Goal: Task Accomplishment & Management: Manage account settings

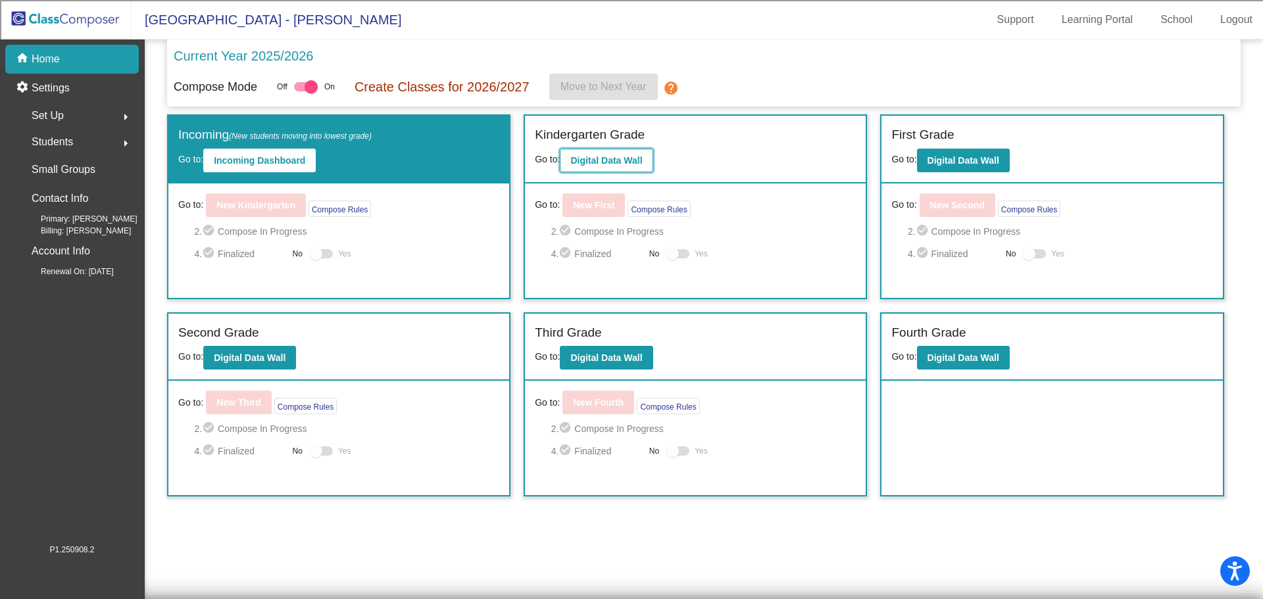
click at [595, 162] on b "Digital Data Wall" at bounding box center [606, 160] width 72 height 11
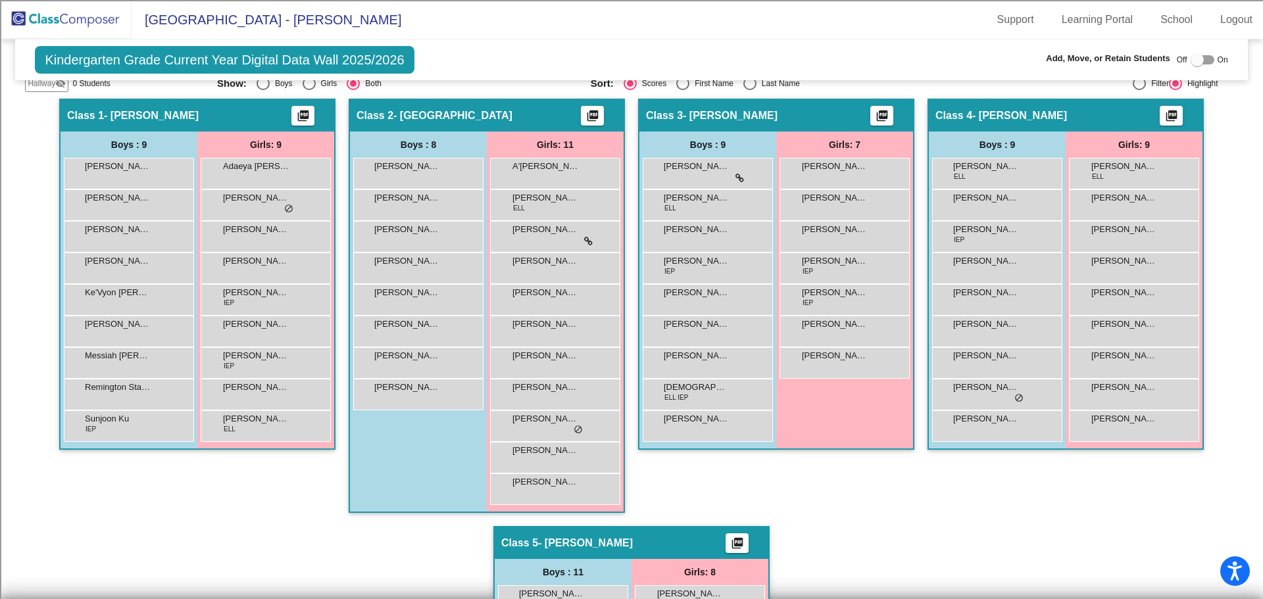
scroll to position [263, 0]
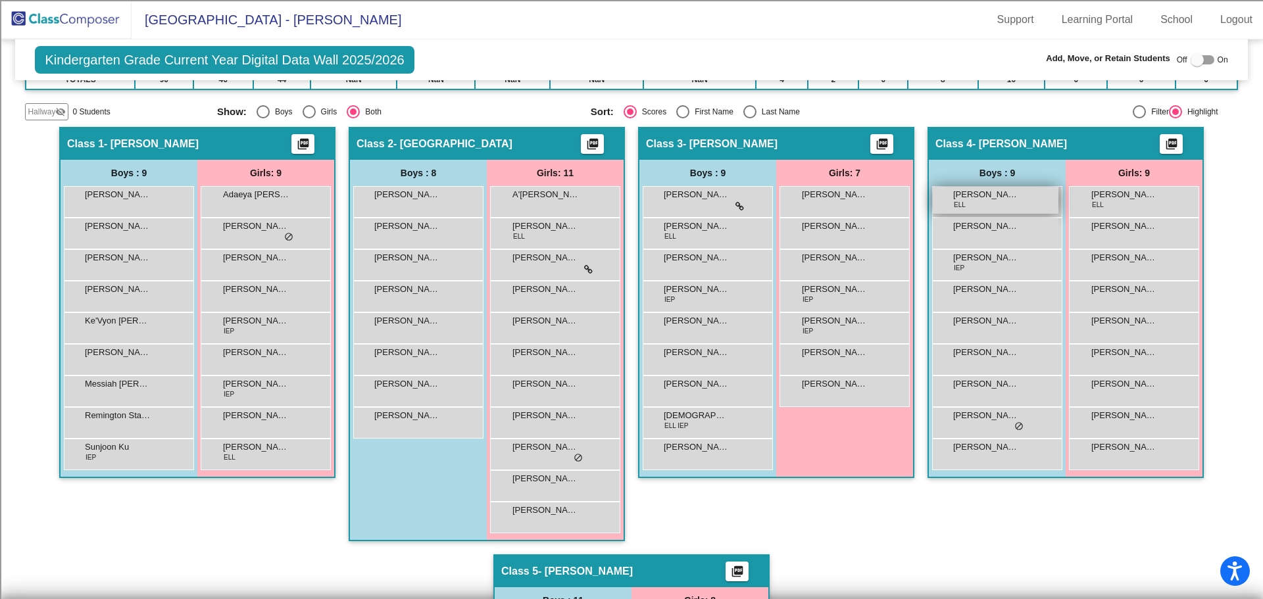
click at [1030, 193] on div "[PERSON_NAME] Kentatchime ELL lock do_not_disturb_alt" at bounding box center [996, 200] width 126 height 27
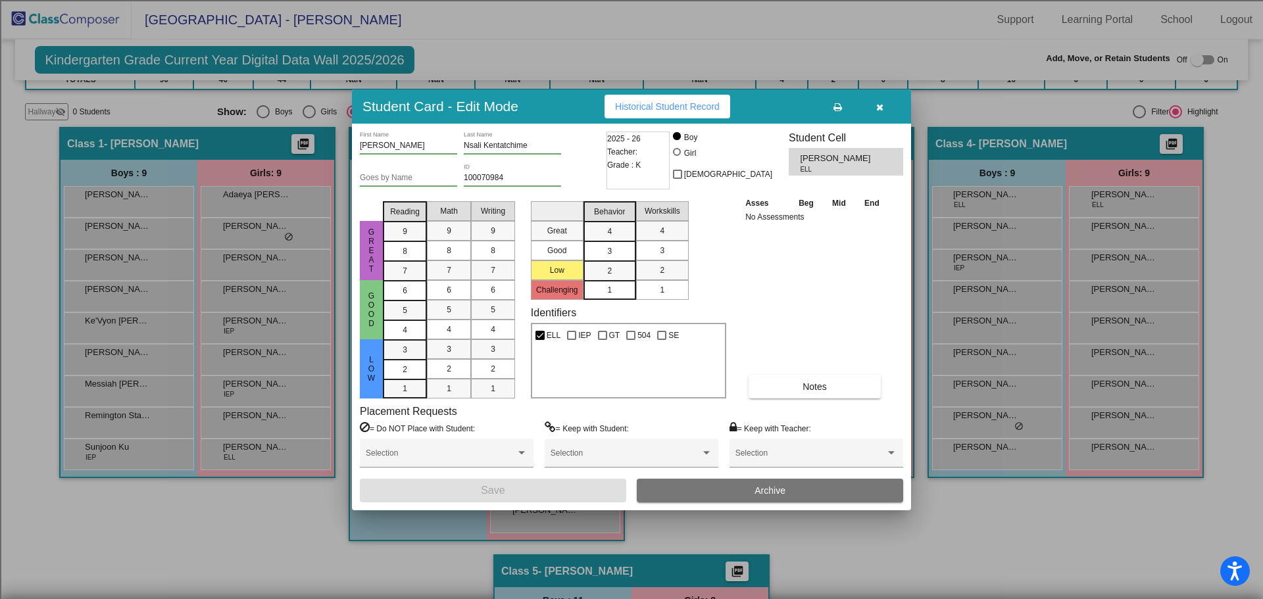
click at [879, 103] on icon "button" at bounding box center [879, 107] width 7 height 9
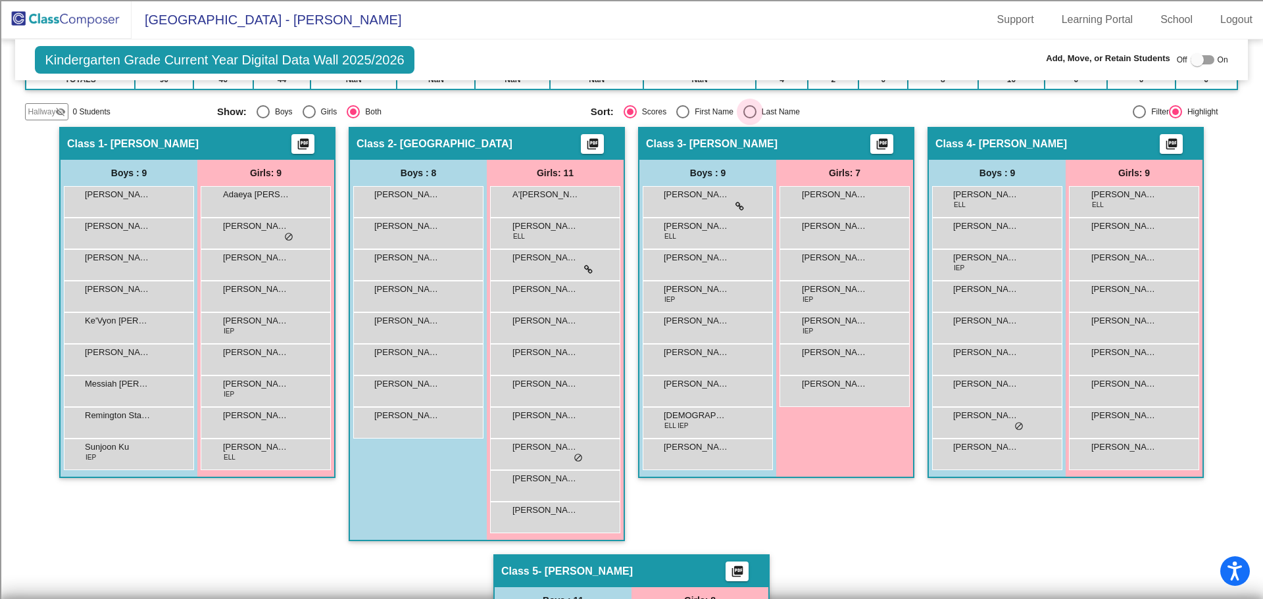
click at [759, 107] on div "Last Name" at bounding box center [778, 112] width 43 height 12
click at [750, 118] on input "Last Name" at bounding box center [749, 118] width 1 height 1
radio input "true"
click at [1141, 426] on div "[PERSON_NAME] [PERSON_NAME] lock do_not_disturb_alt" at bounding box center [1134, 421] width 126 height 27
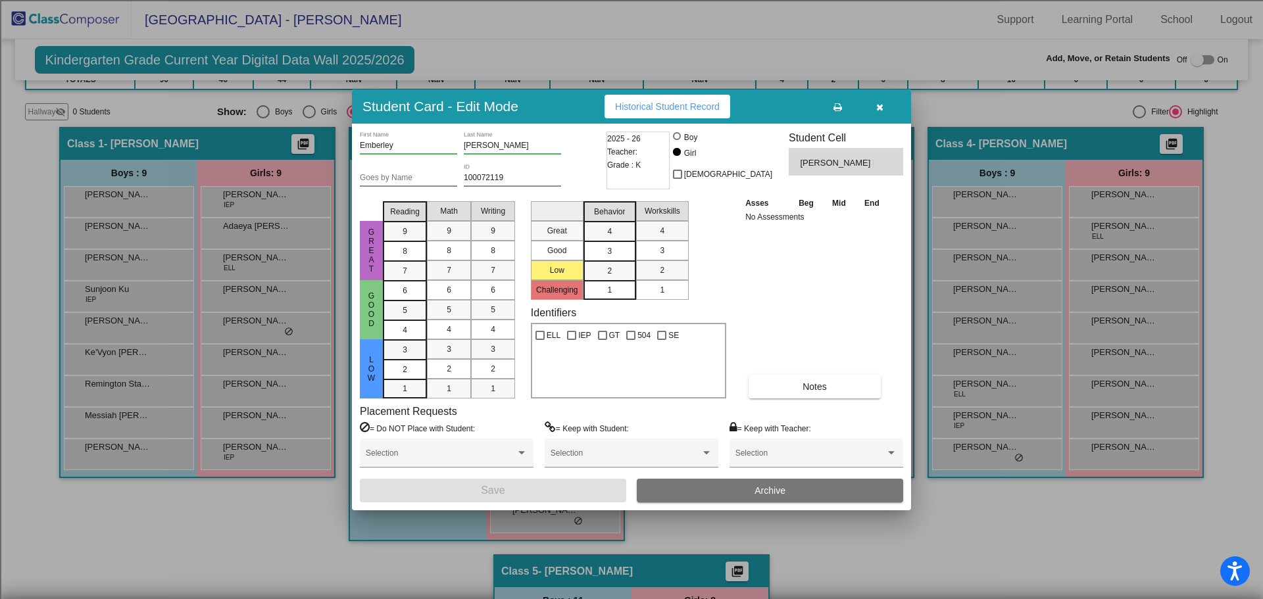
click at [883, 103] on icon "button" at bounding box center [879, 107] width 7 height 9
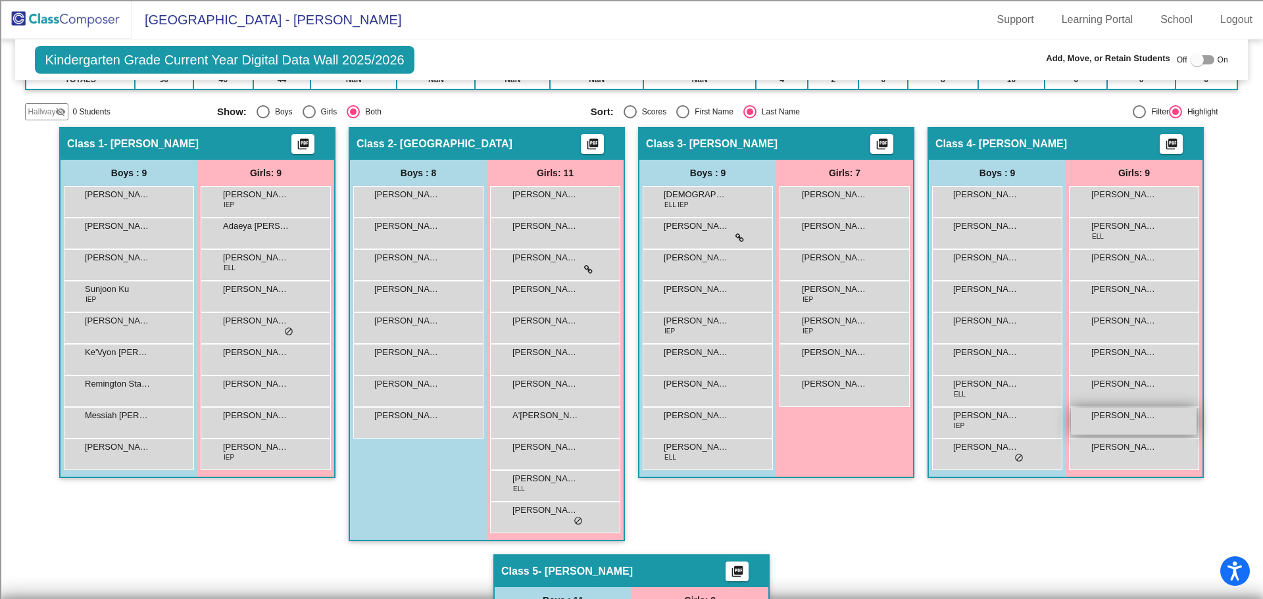
click at [1140, 418] on span "[PERSON_NAME] [PERSON_NAME]" at bounding box center [1124, 415] width 66 height 13
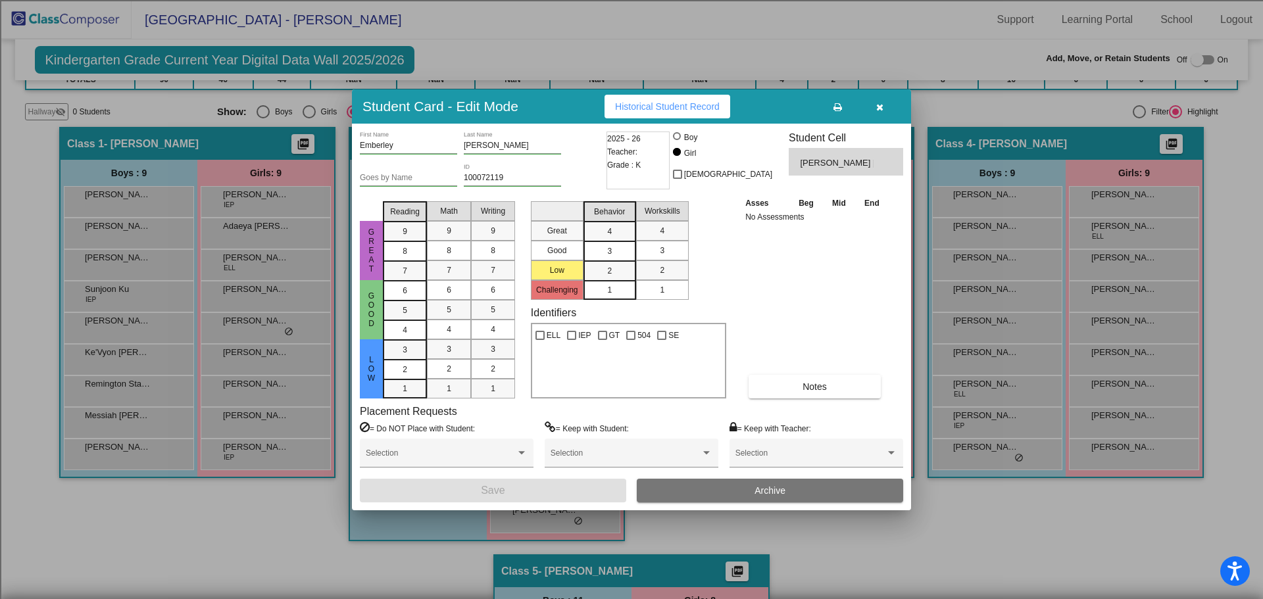
click at [878, 107] on icon "button" at bounding box center [879, 107] width 7 height 9
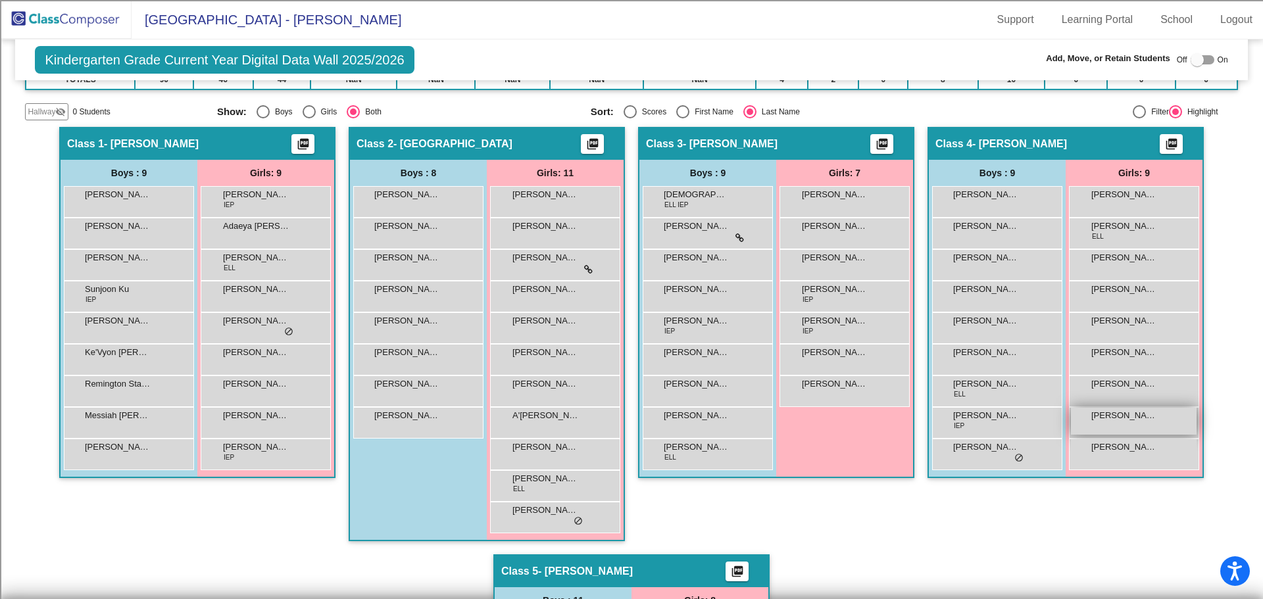
click at [1178, 414] on div "[PERSON_NAME] [PERSON_NAME] lock do_not_disturb_alt" at bounding box center [1134, 421] width 126 height 27
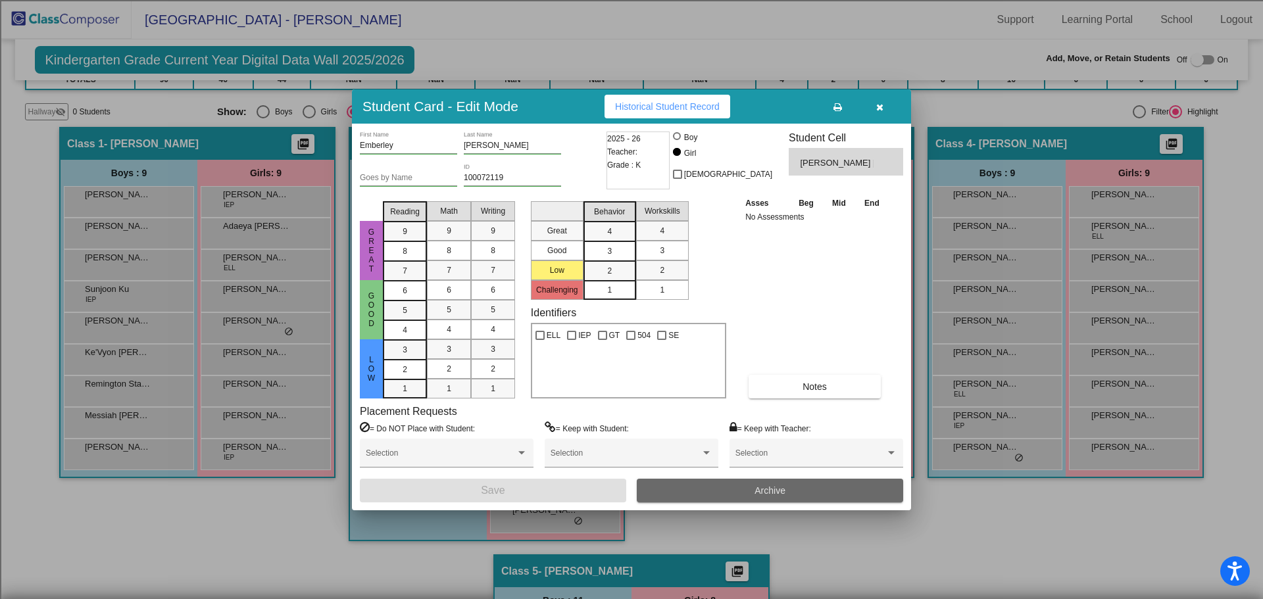
click at [741, 490] on button "Archive" at bounding box center [770, 491] width 266 height 24
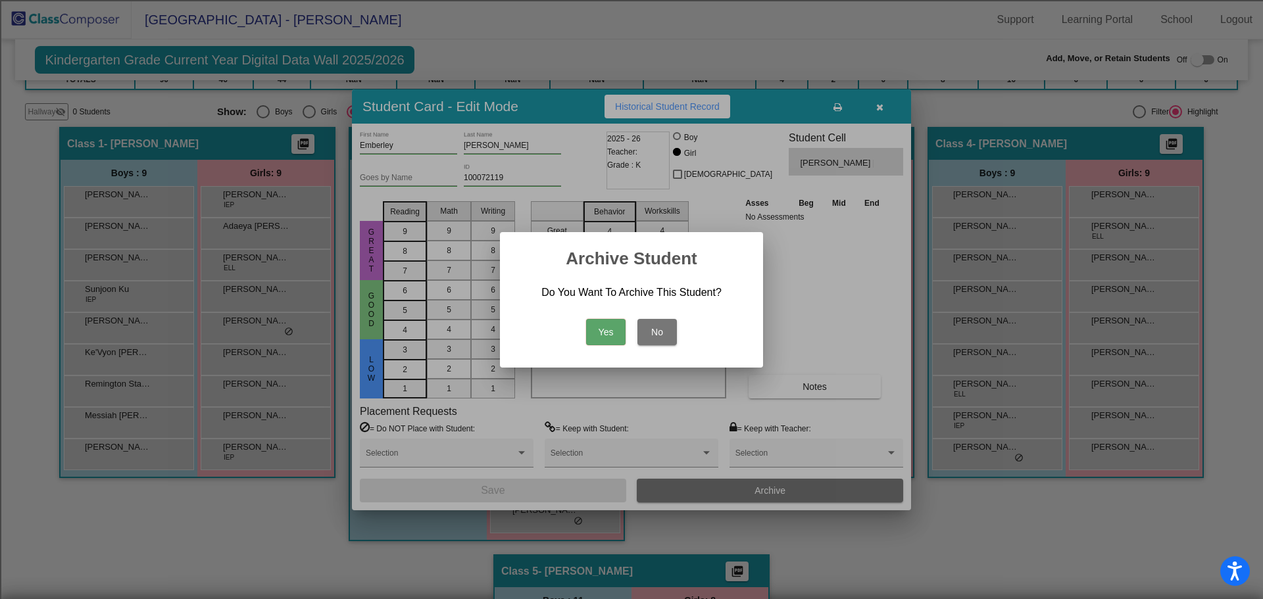
click at [600, 334] on button "Yes" at bounding box center [605, 332] width 39 height 26
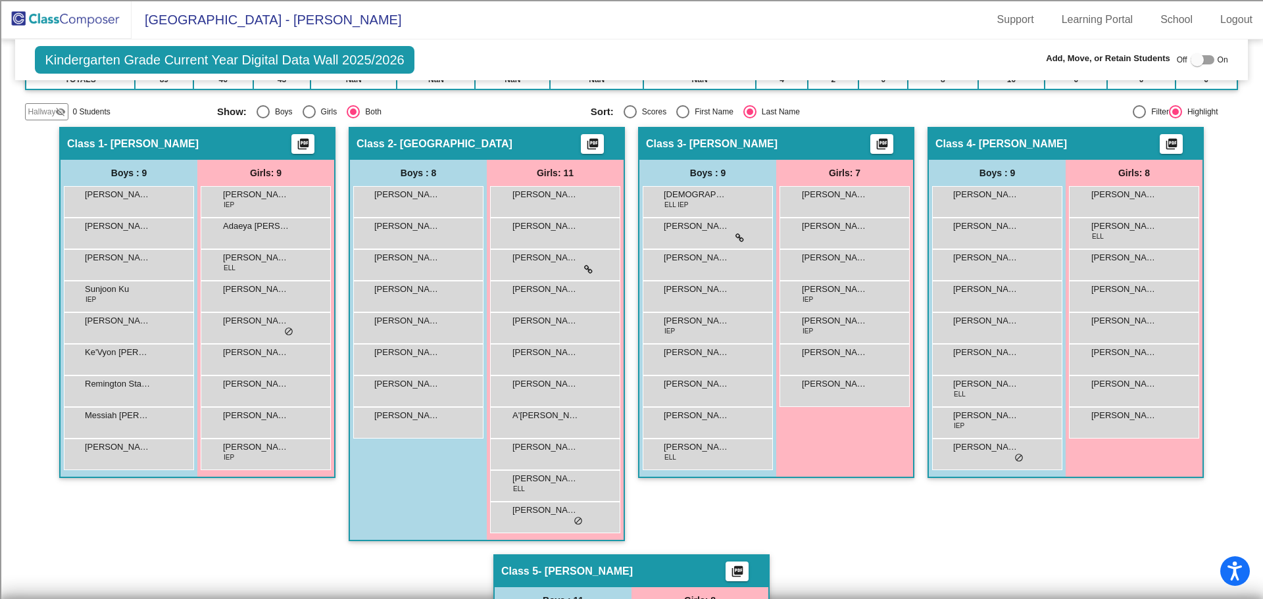
click at [95, 22] on img at bounding box center [66, 19] width 132 height 39
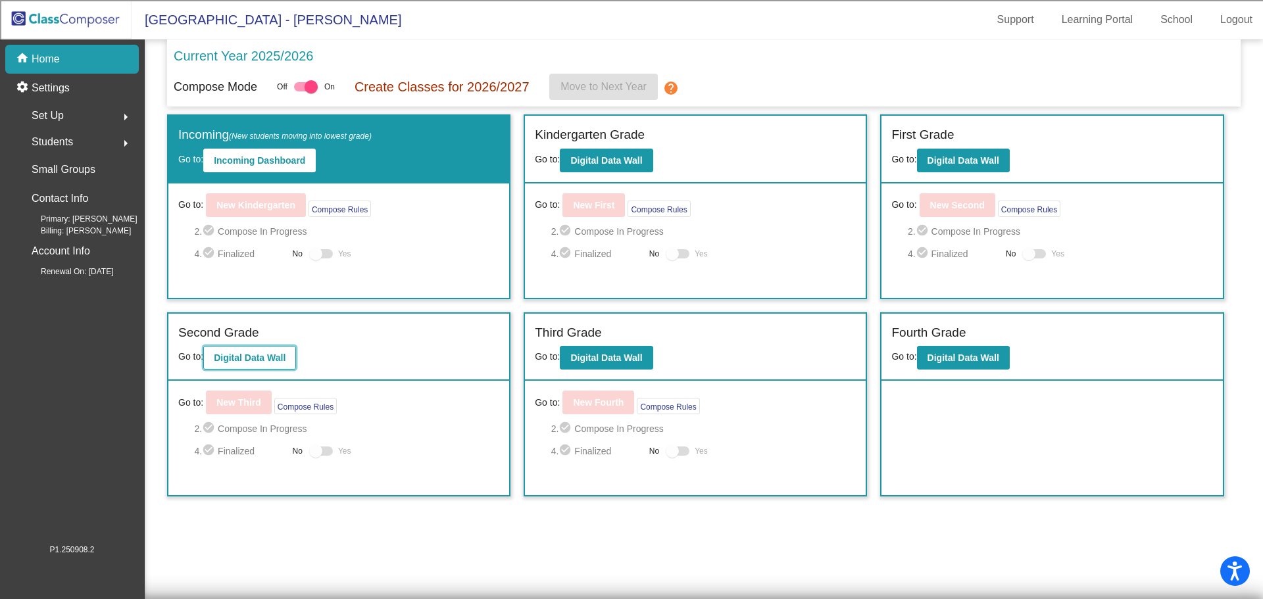
click at [263, 360] on b "Digital Data Wall" at bounding box center [250, 358] width 72 height 11
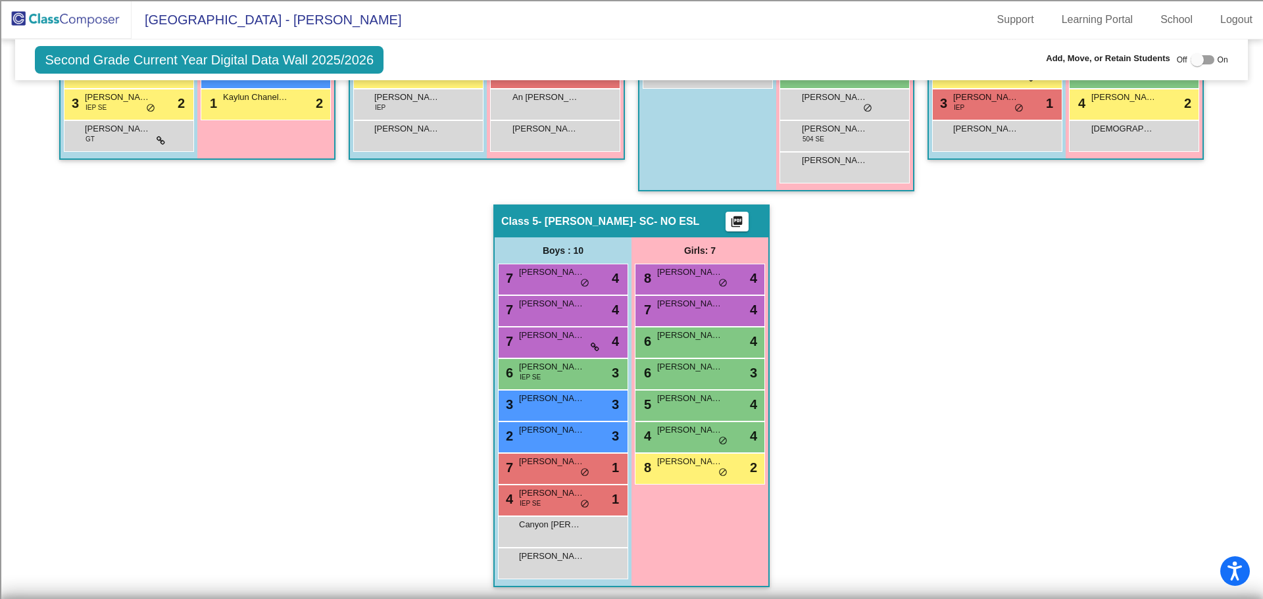
scroll to position [583, 0]
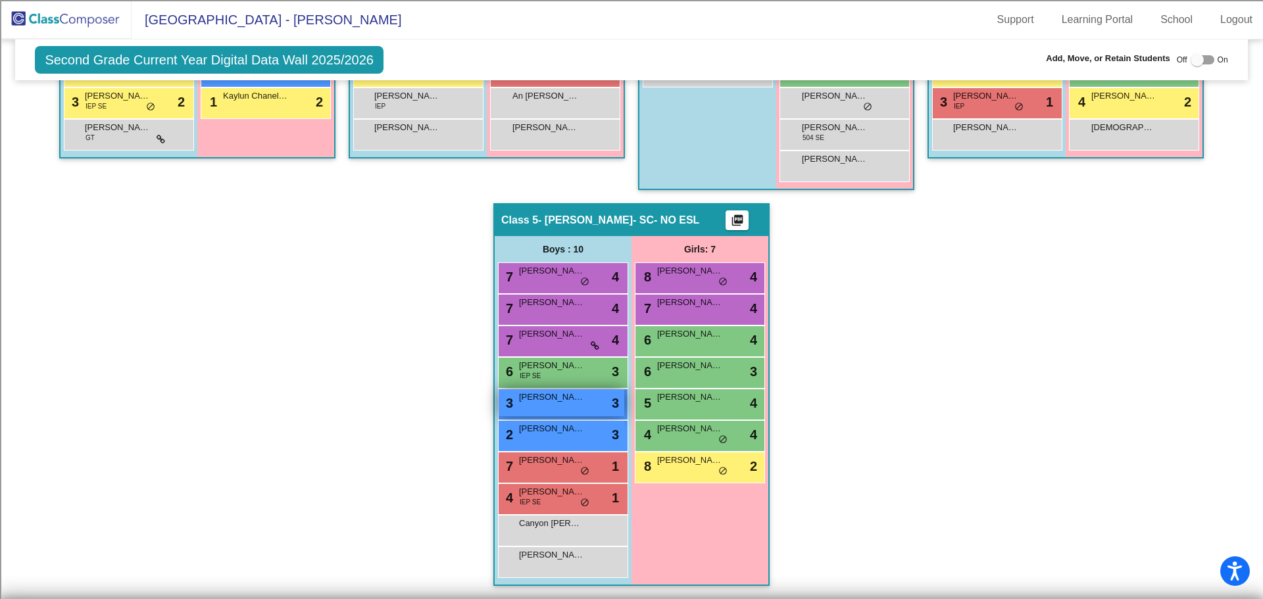
click at [538, 414] on div "3 [PERSON_NAME] lock do_not_disturb_alt 3" at bounding box center [562, 402] width 126 height 27
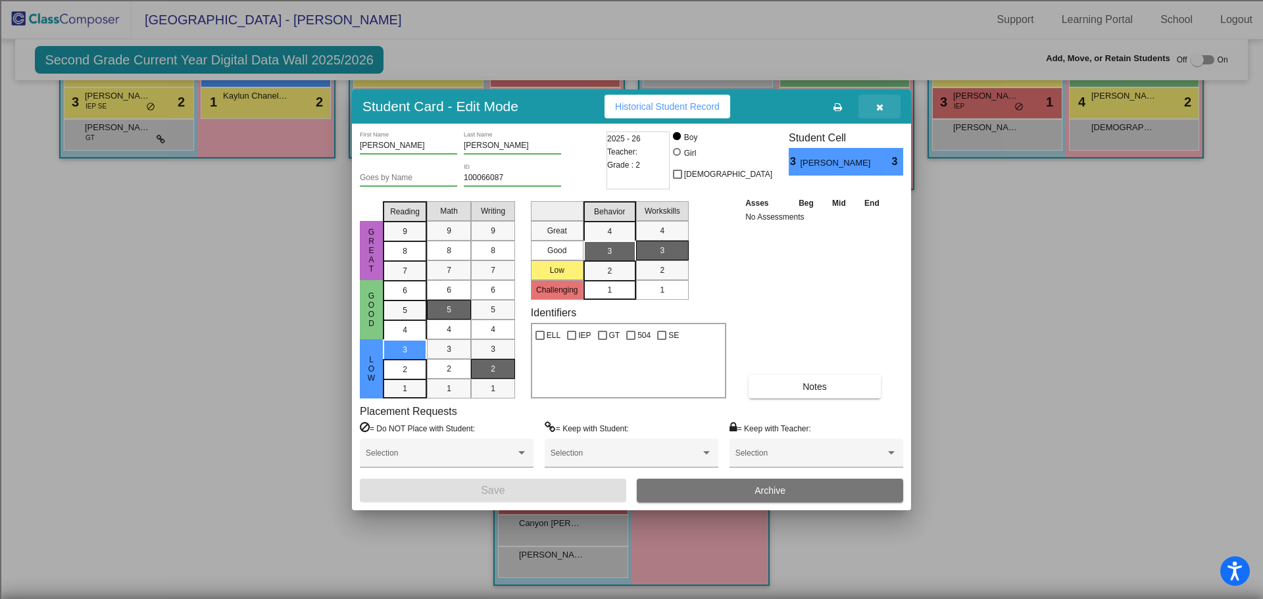
click at [877, 103] on icon "button" at bounding box center [879, 107] width 7 height 9
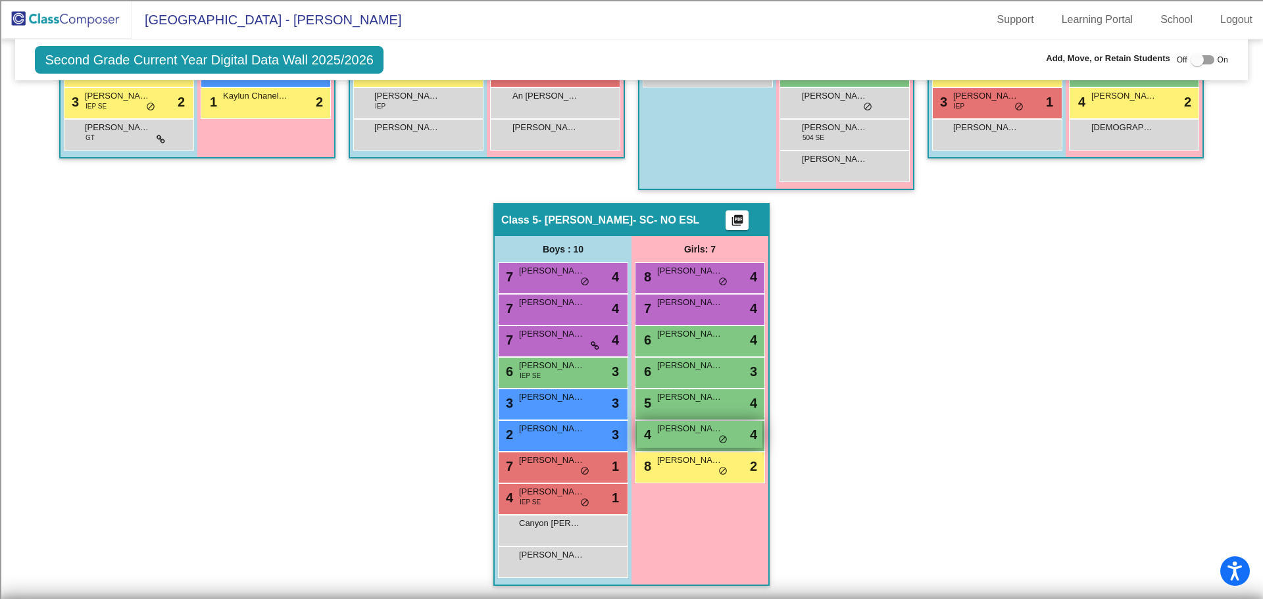
click at [662, 447] on div "4 [PERSON_NAME] [PERSON_NAME] lock do_not_disturb_alt 4" at bounding box center [700, 434] width 126 height 27
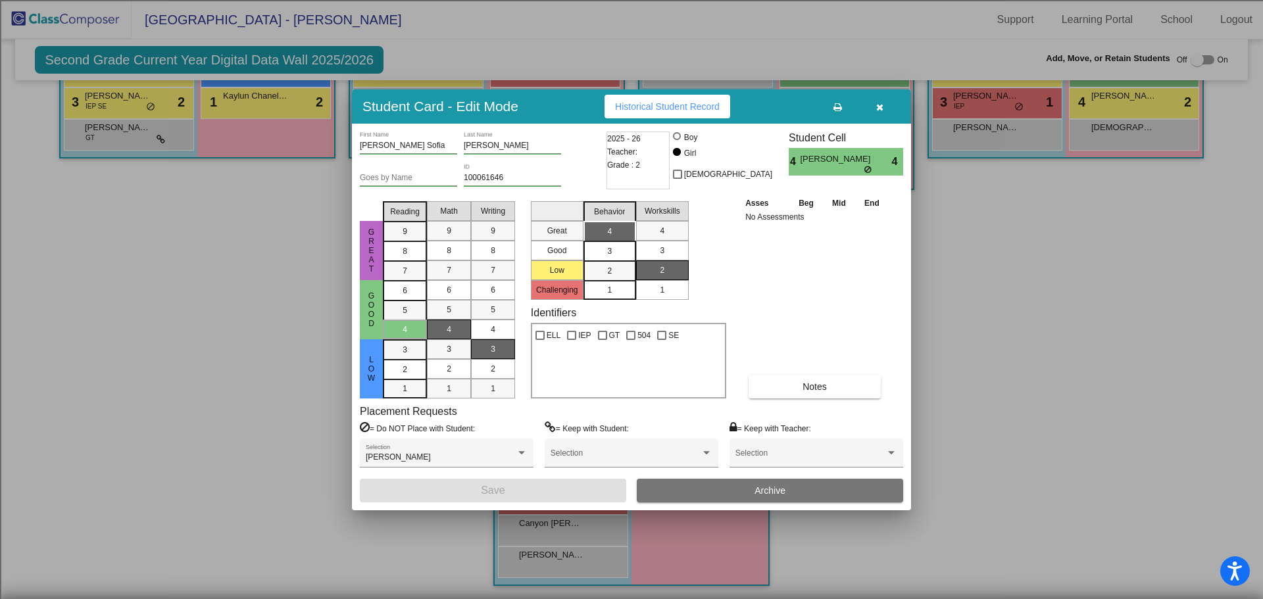
click at [413, 150] on input "[PERSON_NAME] Sofia" at bounding box center [408, 145] width 97 height 9
type input "[PERSON_NAME]"
click at [474, 493] on button "Save" at bounding box center [493, 491] width 266 height 24
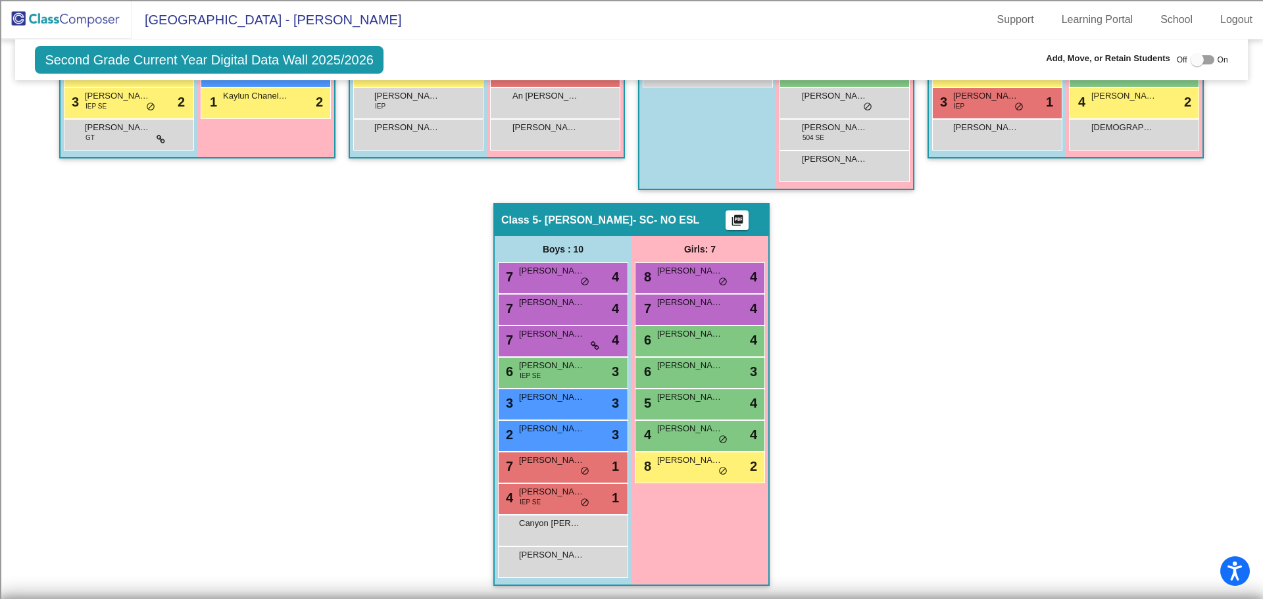
click at [852, 500] on div "Hallway - Hallway Class picture_as_pdf Add Student First Name Last Name Student…" at bounding box center [631, 203] width 1213 height 792
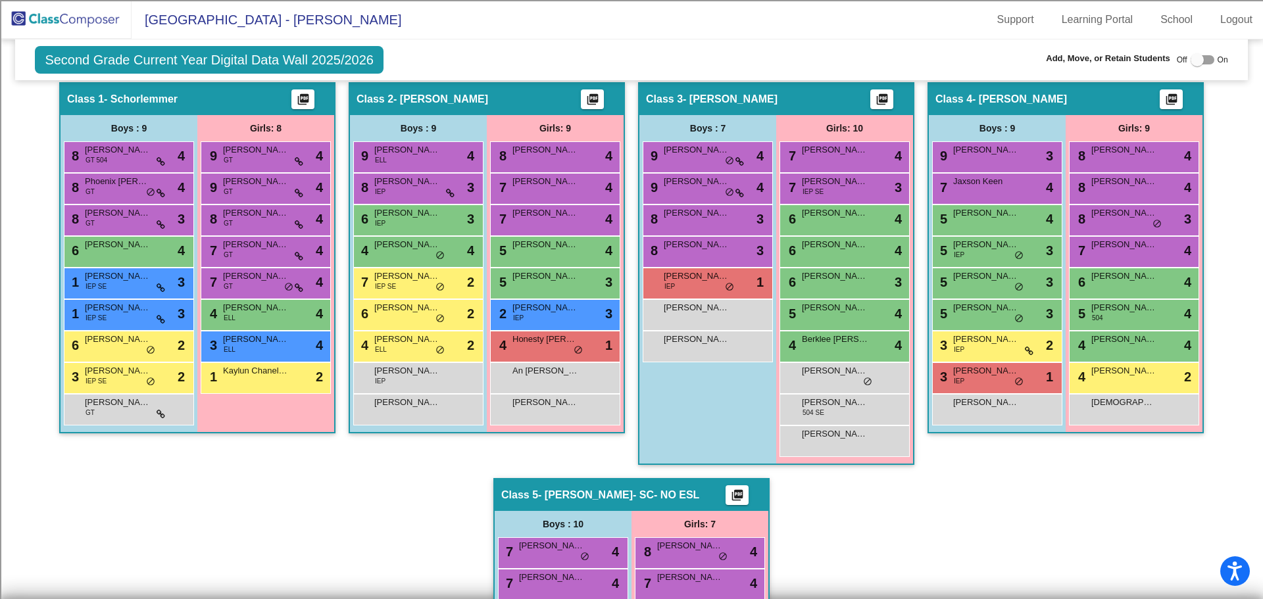
scroll to position [254, 0]
